Goal: Book appointment/travel/reservation

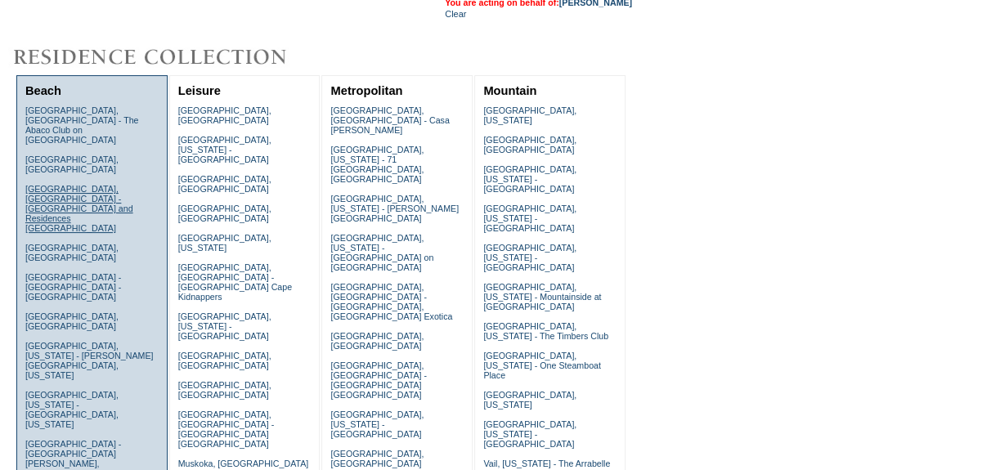
scroll to position [148, 0]
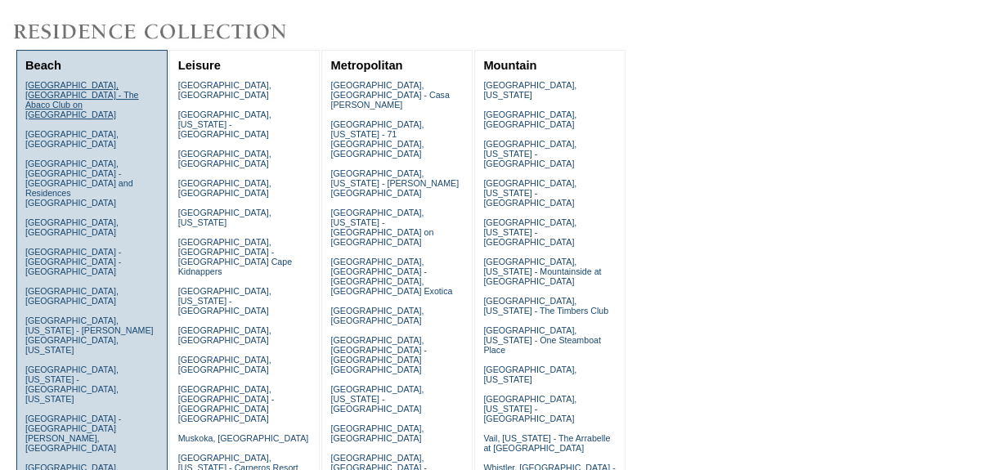
click at [65, 92] on link "[GEOGRAPHIC_DATA], [GEOGRAPHIC_DATA] - The Abaco Club on [GEOGRAPHIC_DATA]" at bounding box center [82, 99] width 114 height 39
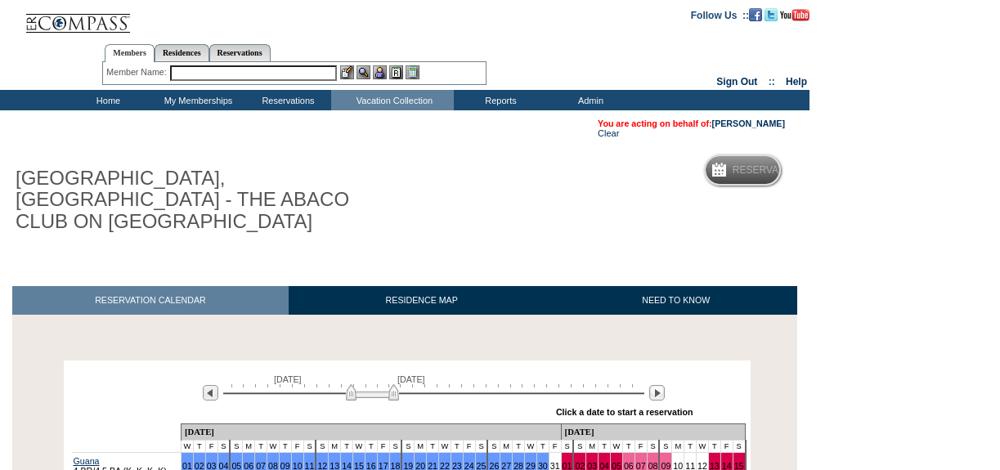
scroll to position [106, 0]
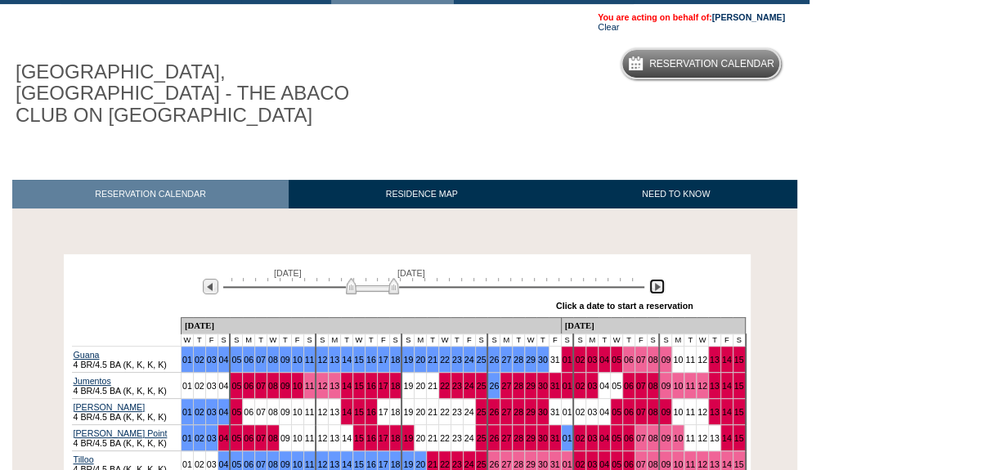
click at [655, 279] on img at bounding box center [657, 287] width 16 height 16
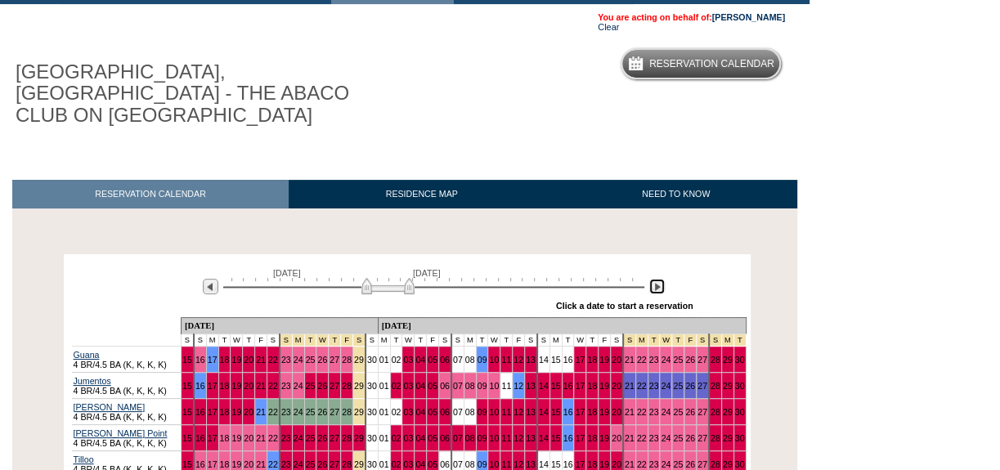
click at [655, 279] on img at bounding box center [657, 287] width 16 height 16
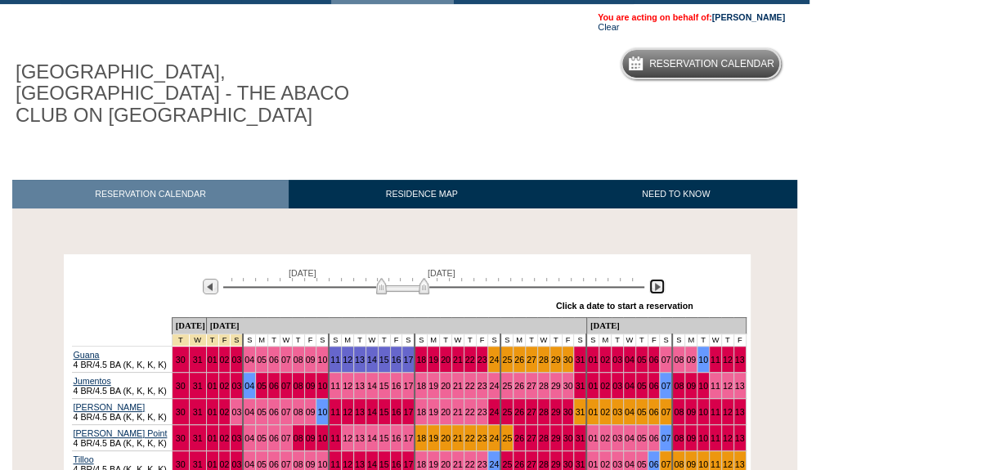
click at [655, 279] on img at bounding box center [657, 287] width 16 height 16
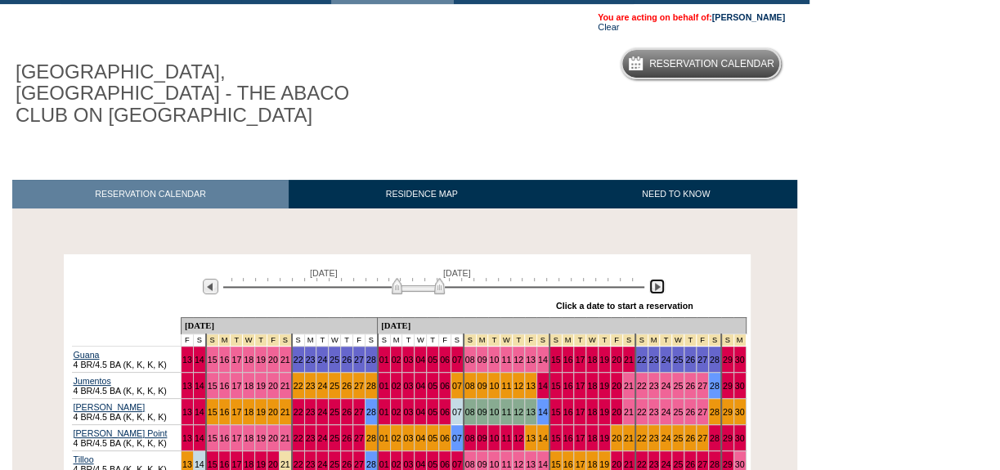
click at [655, 279] on img at bounding box center [657, 287] width 16 height 16
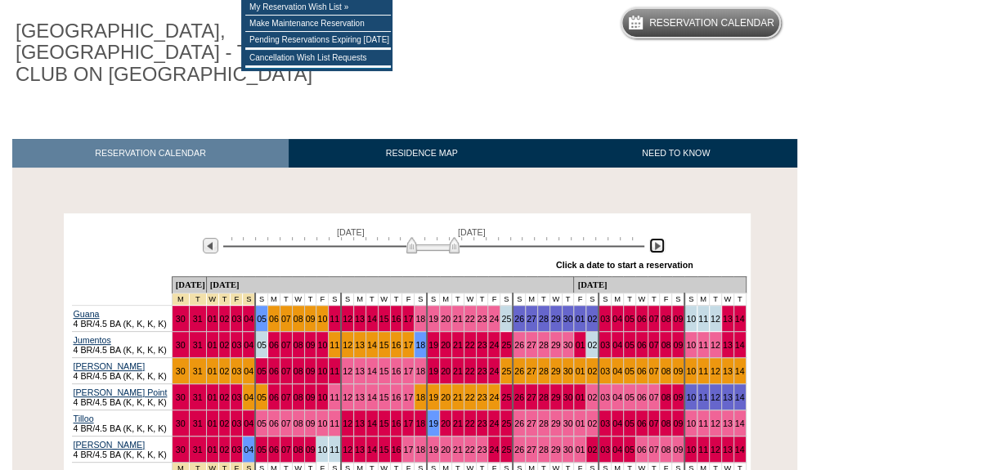
scroll to position [181, 0]
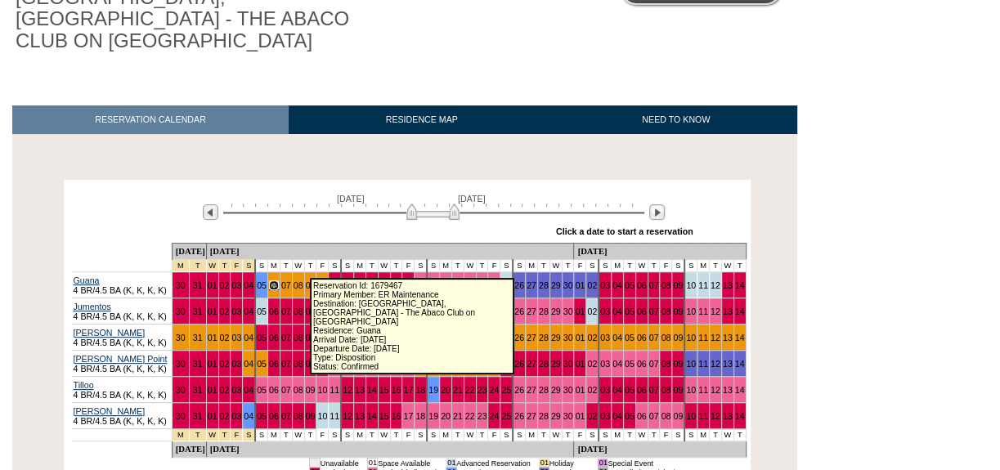
click at [279, 280] on link "06" at bounding box center [274, 285] width 10 height 10
